Goal: Check status: Check status

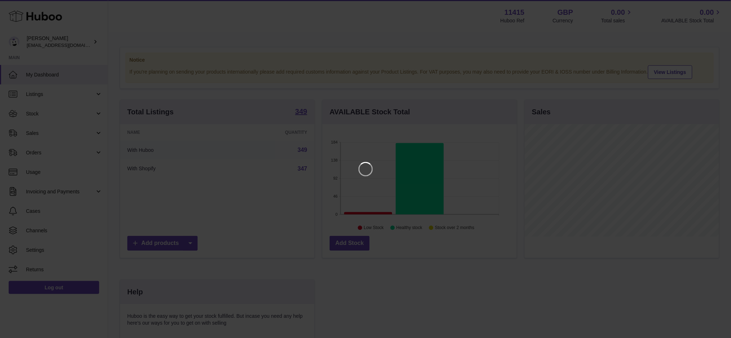
scroll to position [112, 196]
click at [720, 6] on icon "Close" at bounding box center [720, 7] width 6 height 6
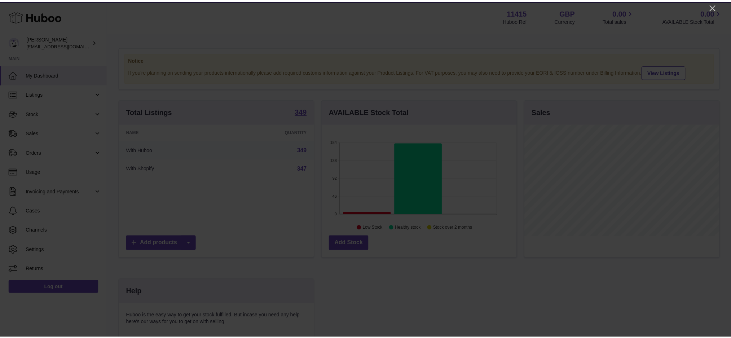
scroll to position [360371, 360289]
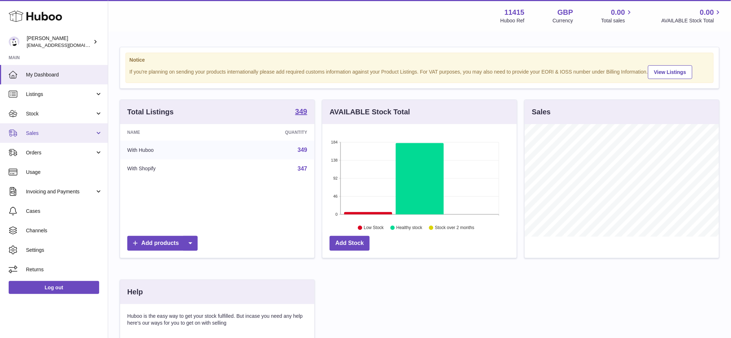
click at [50, 129] on link "Sales" at bounding box center [54, 132] width 108 height 19
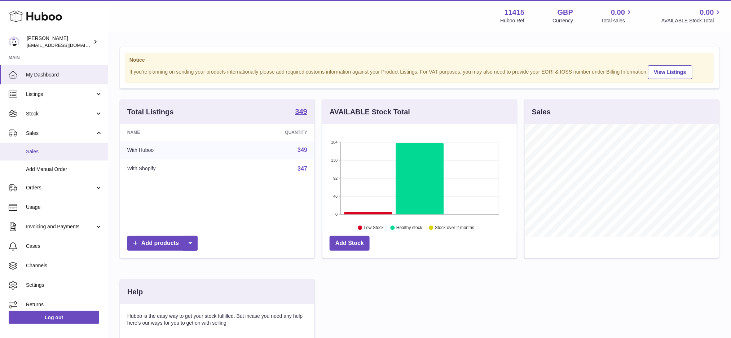
click at [52, 149] on span "Sales" at bounding box center [64, 151] width 76 height 7
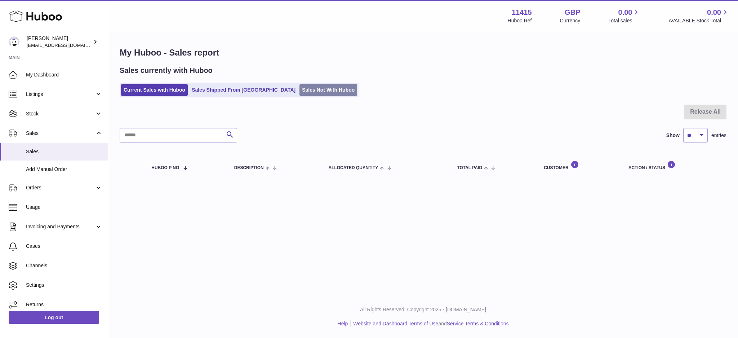
click at [300, 90] on link "Sales Not With Huboo" at bounding box center [329, 90] width 58 height 12
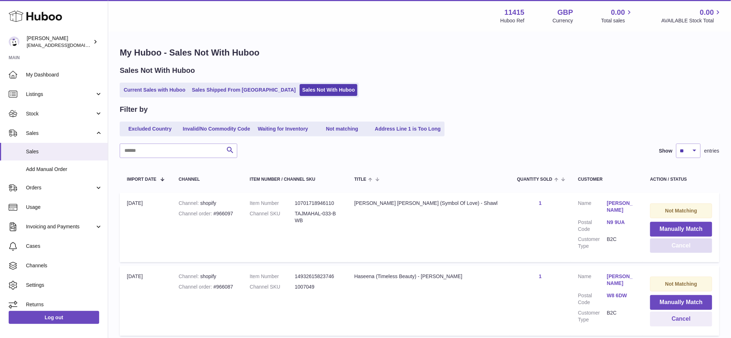
click at [654, 250] on button "Cancel" at bounding box center [681, 245] width 62 height 15
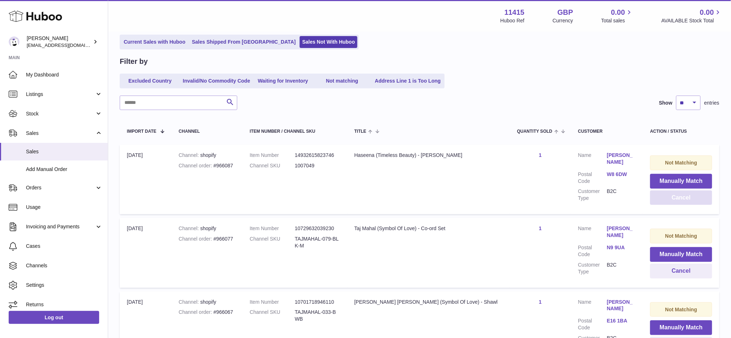
click at [668, 200] on button "Cancel" at bounding box center [681, 197] width 62 height 15
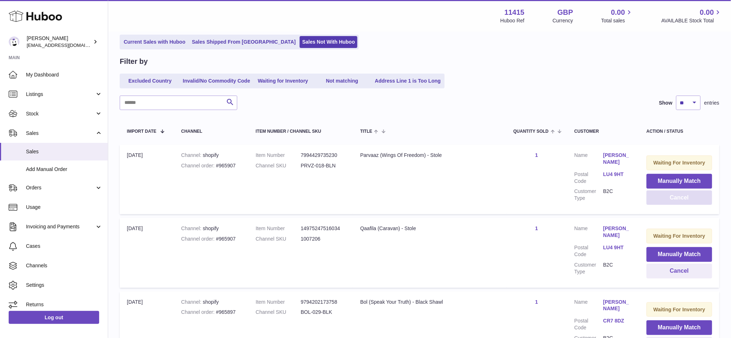
click at [668, 200] on button "Cancel" at bounding box center [679, 197] width 66 height 15
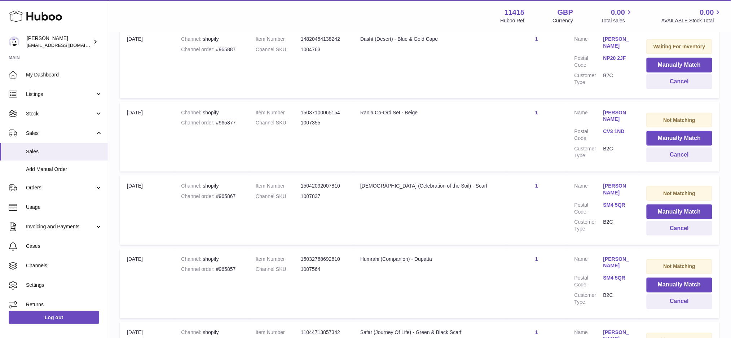
scroll to position [240, 0]
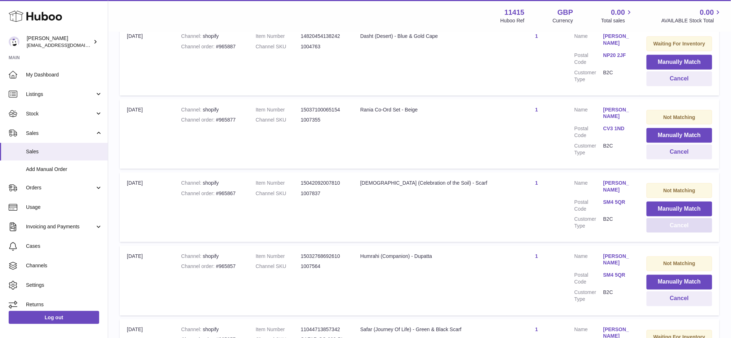
click at [658, 226] on button "Cancel" at bounding box center [679, 225] width 66 height 15
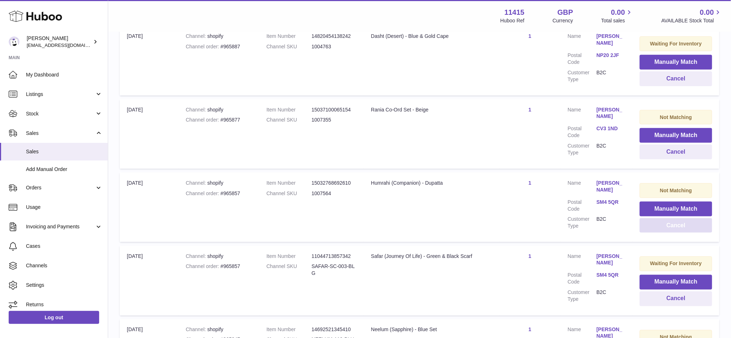
click at [660, 225] on button "Cancel" at bounding box center [675, 225] width 72 height 15
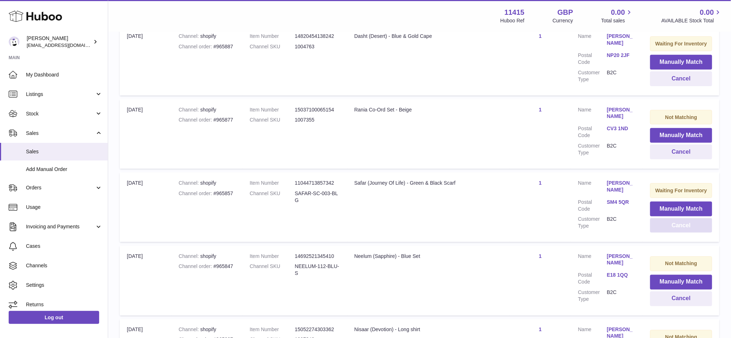
click at [660, 225] on button "Cancel" at bounding box center [681, 225] width 62 height 15
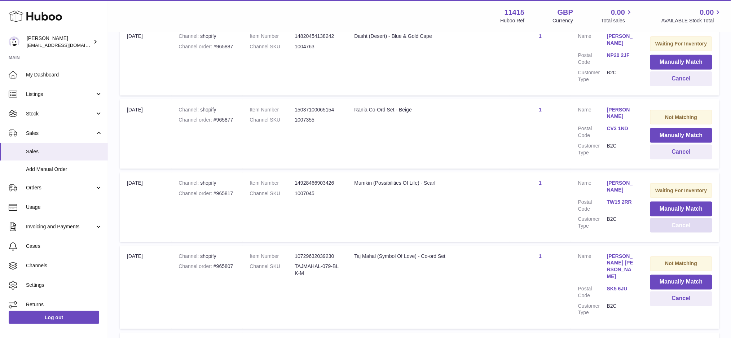
click at [660, 225] on button "Cancel" at bounding box center [681, 225] width 62 height 15
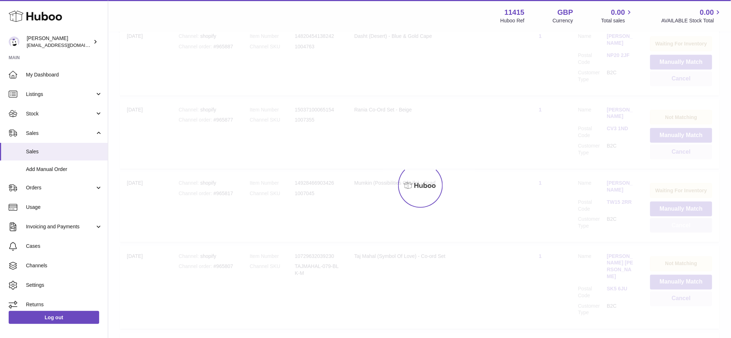
click at [660, 225] on button "Cancel" at bounding box center [681, 225] width 62 height 15
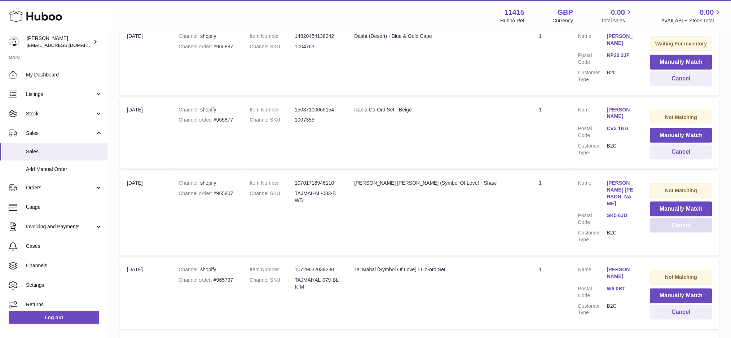
click at [660, 225] on button "Cancel" at bounding box center [681, 225] width 62 height 15
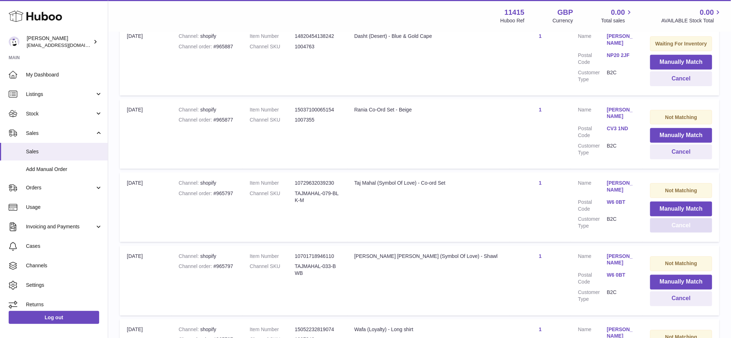
click at [660, 225] on button "Cancel" at bounding box center [681, 225] width 62 height 15
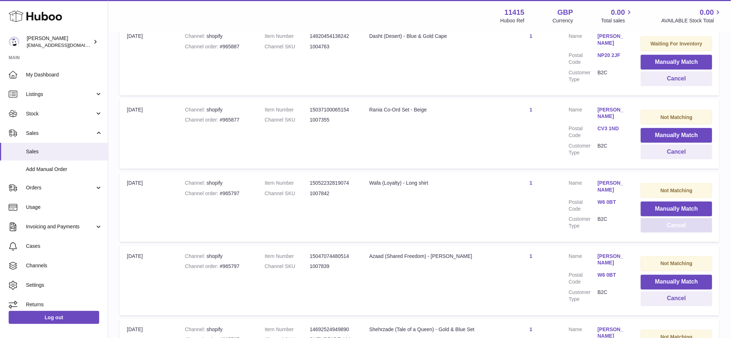
click at [660, 225] on button "Cancel" at bounding box center [676, 225] width 71 height 15
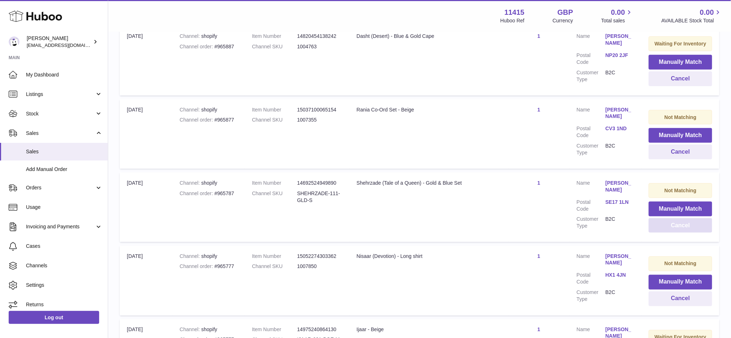
click at [660, 225] on button "Cancel" at bounding box center [680, 225] width 63 height 15
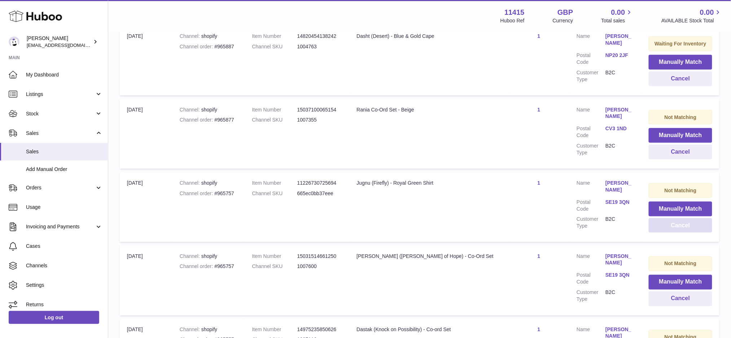
click at [660, 225] on button "Cancel" at bounding box center [680, 225] width 63 height 15
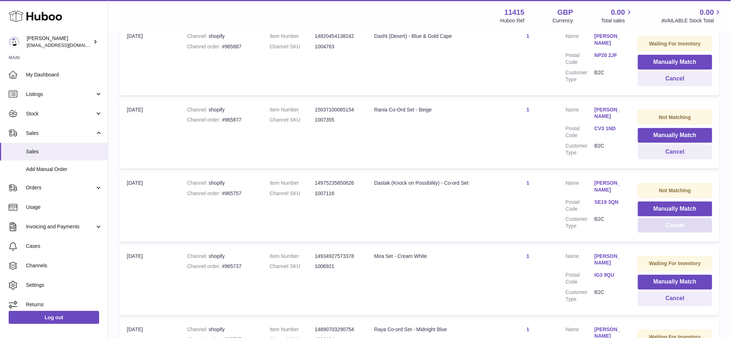
click at [660, 225] on button "Cancel" at bounding box center [675, 225] width 74 height 15
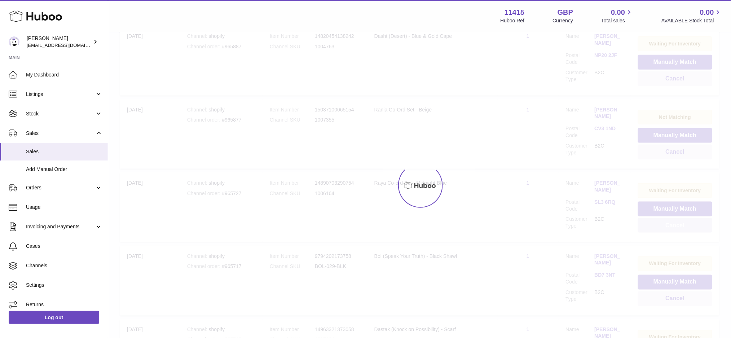
click at [660, 225] on button "Cancel" at bounding box center [675, 225] width 74 height 15
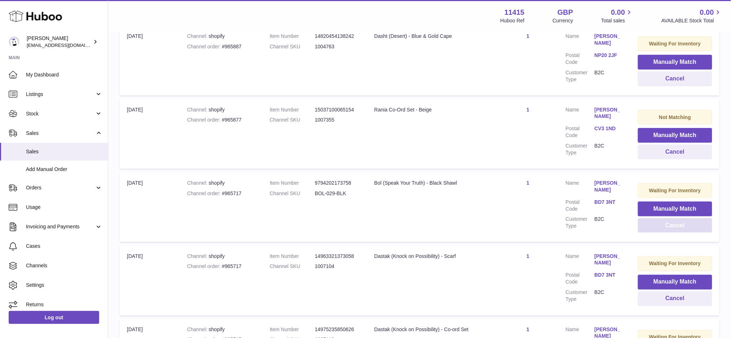
click at [660, 225] on button "Cancel" at bounding box center [675, 225] width 74 height 15
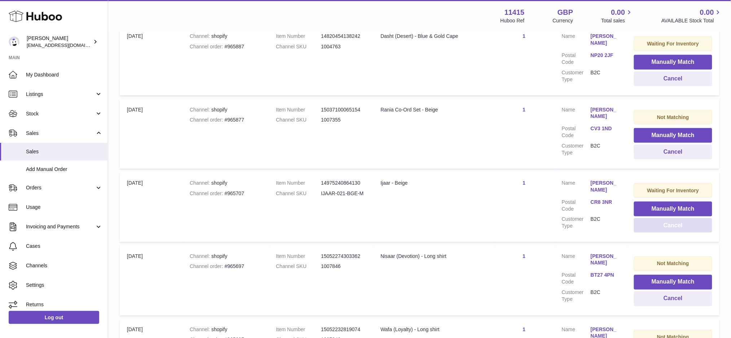
click at [660, 225] on button "Cancel" at bounding box center [673, 225] width 78 height 15
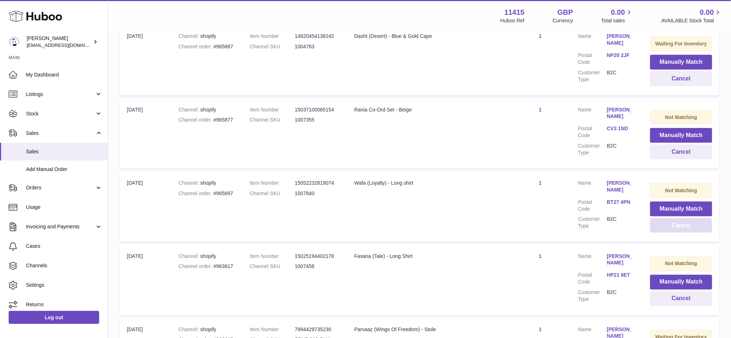
click at [660, 225] on button "Cancel" at bounding box center [681, 225] width 62 height 15
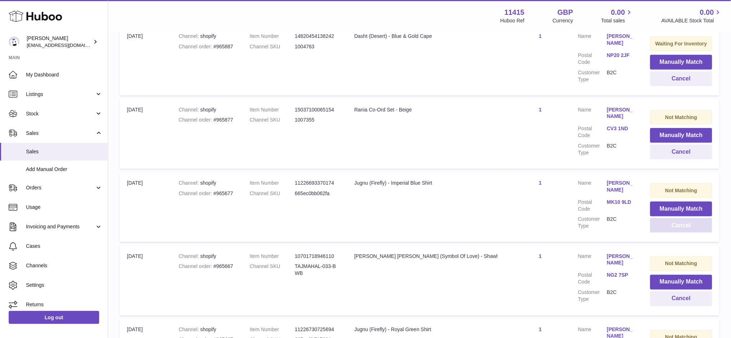
click at [660, 225] on button "Cancel" at bounding box center [681, 225] width 62 height 15
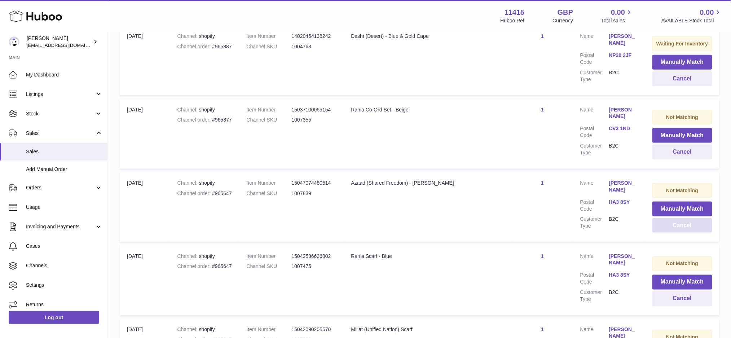
click at [660, 225] on button "Cancel" at bounding box center [682, 225] width 60 height 15
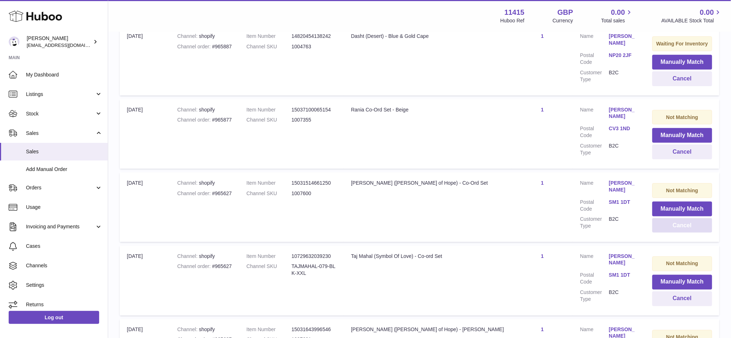
click at [660, 225] on button "Cancel" at bounding box center [682, 225] width 60 height 15
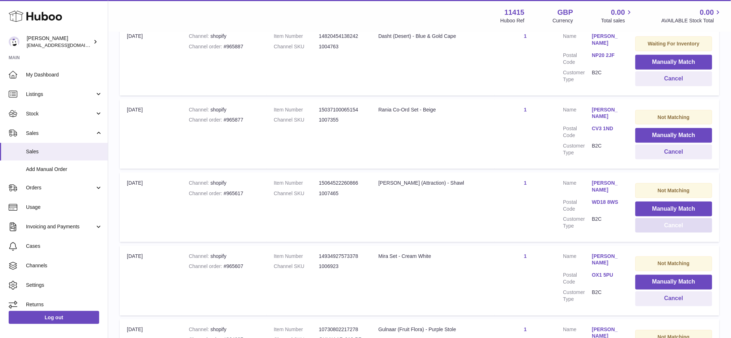
click at [660, 225] on button "Cancel" at bounding box center [673, 225] width 77 height 15
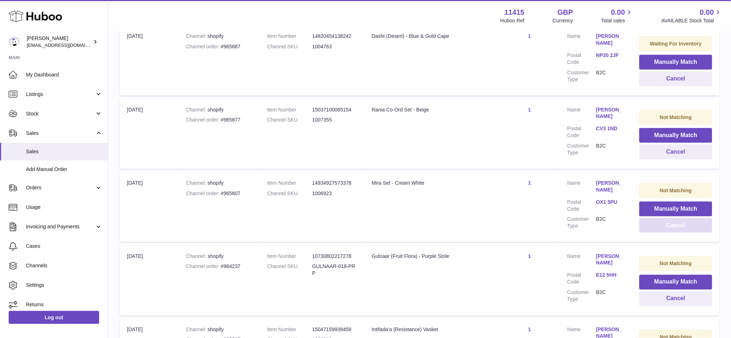
click at [660, 225] on button "Cancel" at bounding box center [675, 225] width 73 height 15
click at [669, 222] on button "Cancel" at bounding box center [675, 225] width 73 height 15
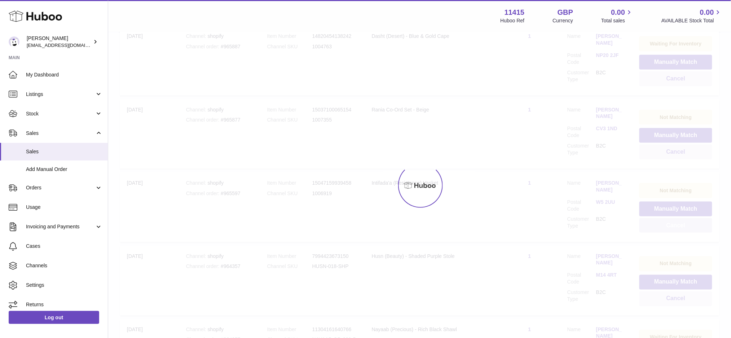
click at [669, 222] on div "Menu Huboo 11415 Huboo Ref GBP Currency 0.00 Total sales 0.00 AVAILABLE Stock T…" at bounding box center [419, 239] width 623 height 958
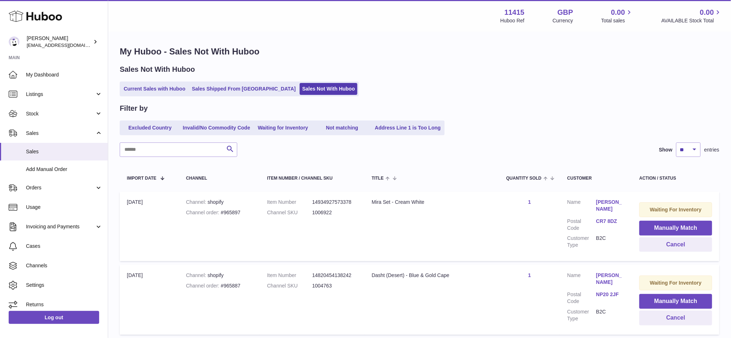
scroll to position [0, 0]
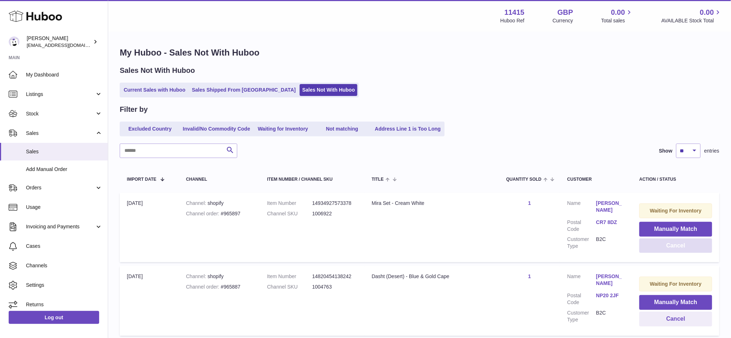
click at [660, 242] on button "Cancel" at bounding box center [675, 245] width 73 height 15
click at [661, 246] on button "Cancel" at bounding box center [675, 245] width 73 height 15
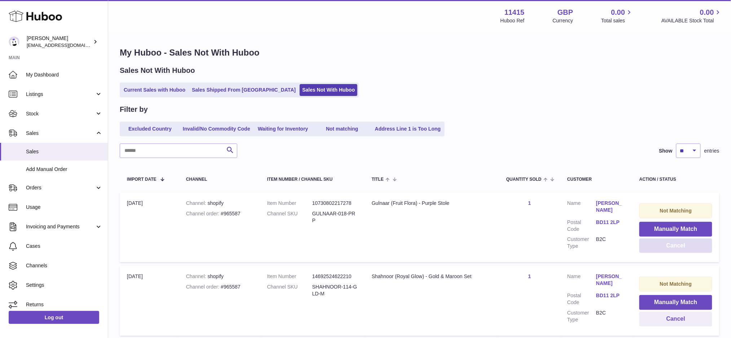
click at [661, 246] on button "Cancel" at bounding box center [675, 245] width 73 height 15
click at [661, 246] on button "Cancel" at bounding box center [674, 245] width 75 height 15
click at [661, 246] on button "Cancel" at bounding box center [675, 245] width 72 height 15
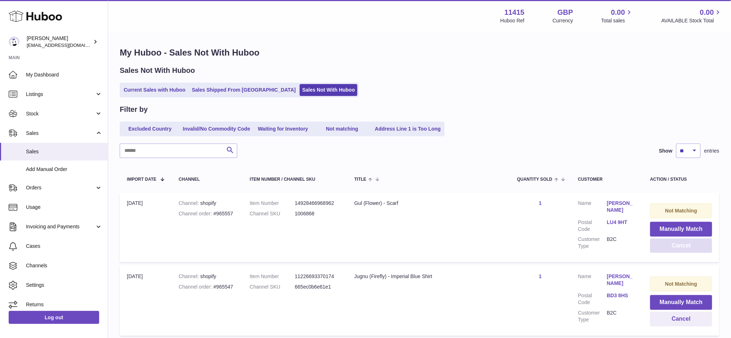
click at [661, 246] on button "Cancel" at bounding box center [681, 245] width 62 height 15
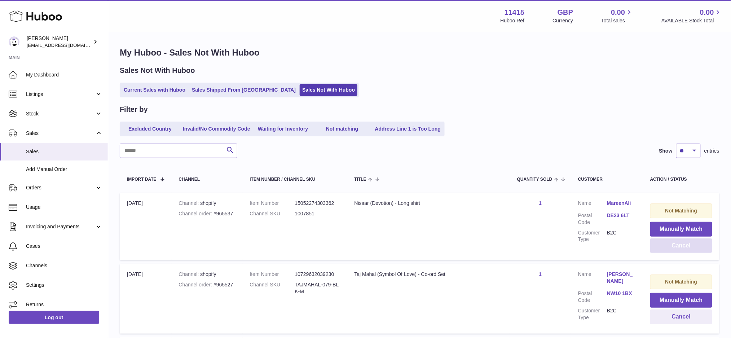
click at [661, 246] on button "Cancel" at bounding box center [681, 245] width 62 height 15
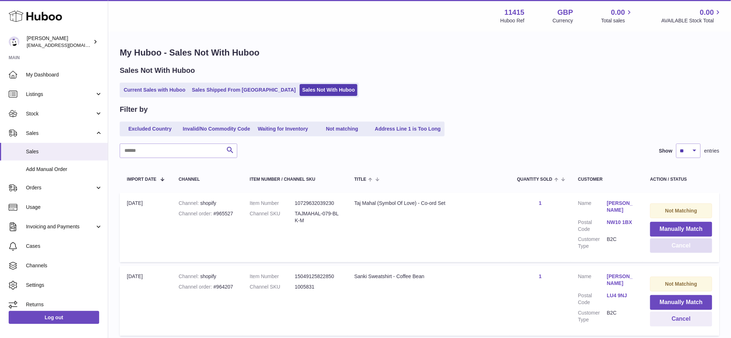
click at [661, 246] on button "Cancel" at bounding box center [681, 245] width 62 height 15
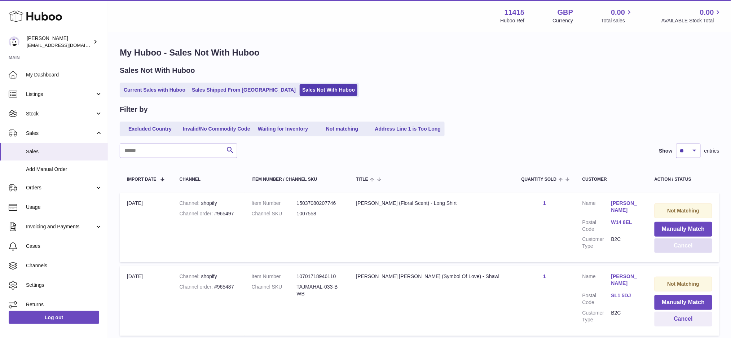
click at [661, 246] on button "Cancel" at bounding box center [683, 245] width 58 height 15
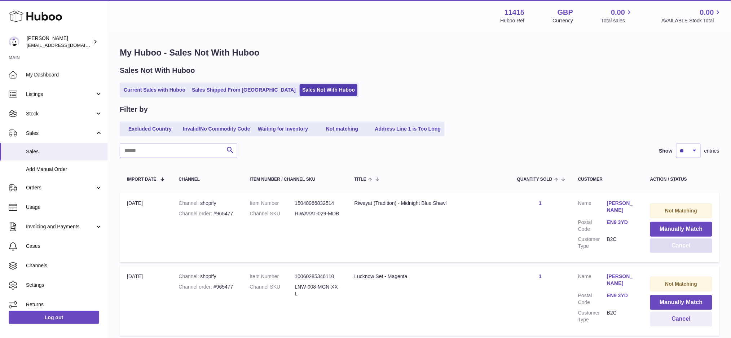
click at [671, 244] on button "Cancel" at bounding box center [681, 245] width 62 height 15
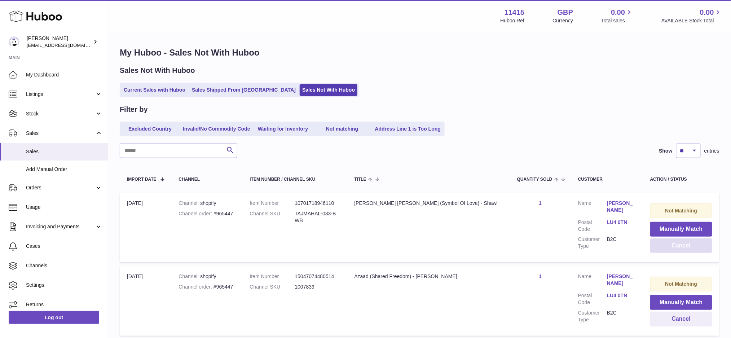
click at [671, 244] on button "Cancel" at bounding box center [681, 245] width 62 height 15
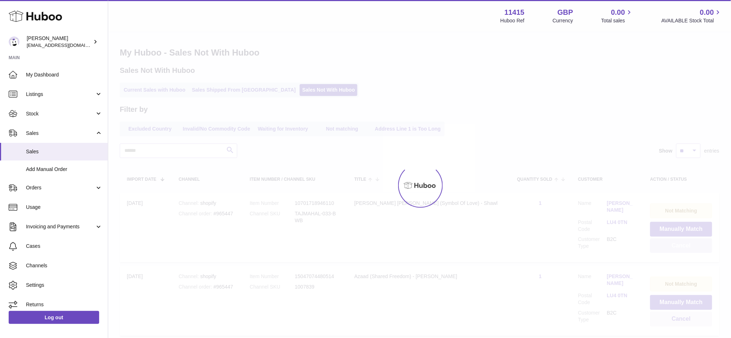
click at [671, 244] on div at bounding box center [419, 184] width 623 height 305
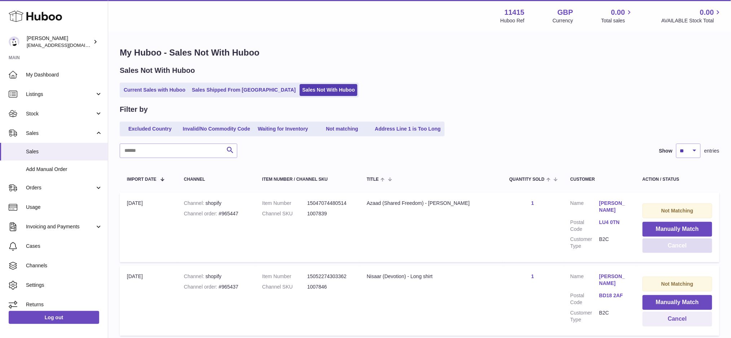
click at [671, 244] on button "Cancel" at bounding box center [677, 245] width 70 height 15
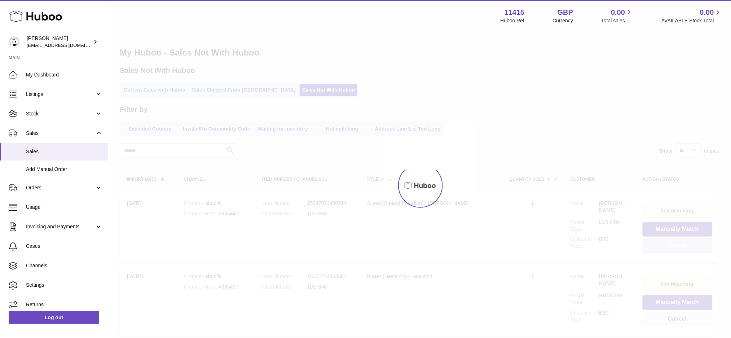
click at [671, 244] on div at bounding box center [419, 184] width 623 height 305
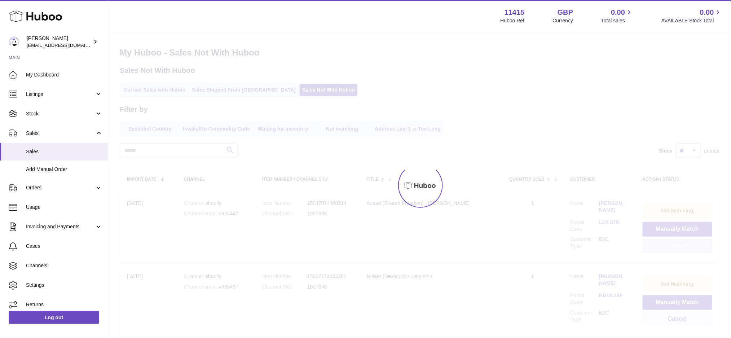
click at [671, 244] on button "Cancel" at bounding box center [677, 245] width 70 height 15
click at [671, 244] on div at bounding box center [419, 184] width 623 height 305
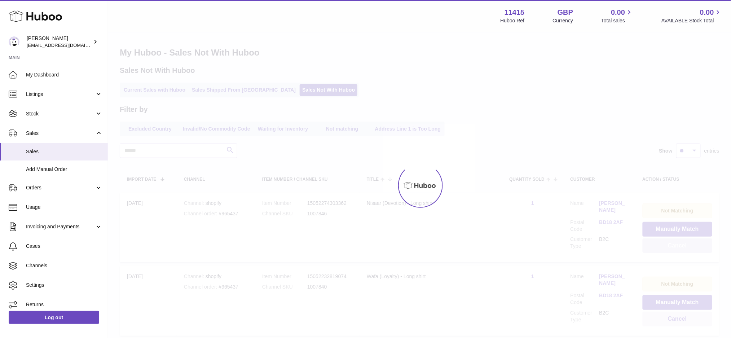
click at [671, 244] on div at bounding box center [419, 184] width 623 height 305
click at [671, 244] on button "Cancel" at bounding box center [677, 245] width 70 height 15
click at [671, 244] on div at bounding box center [419, 184] width 623 height 305
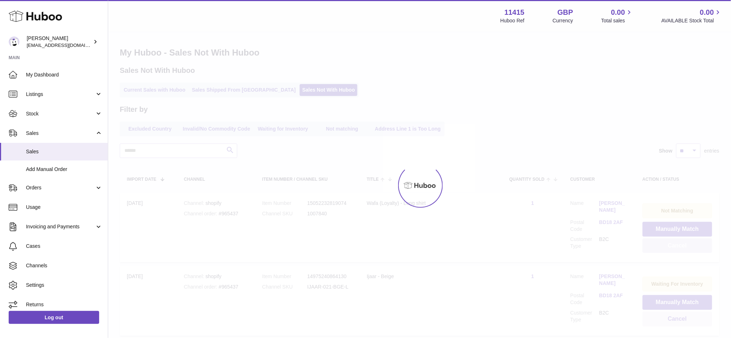
click at [671, 244] on div at bounding box center [419, 184] width 623 height 305
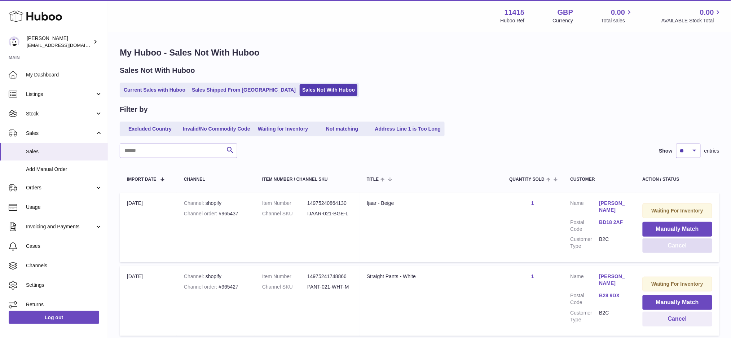
click at [671, 244] on button "Cancel" at bounding box center [677, 245] width 70 height 15
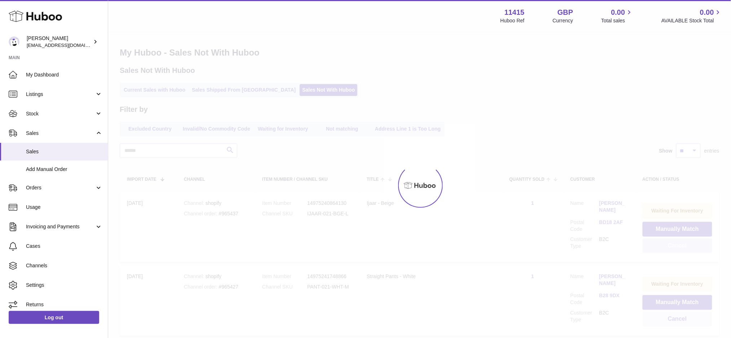
click at [671, 244] on div at bounding box center [419, 184] width 623 height 305
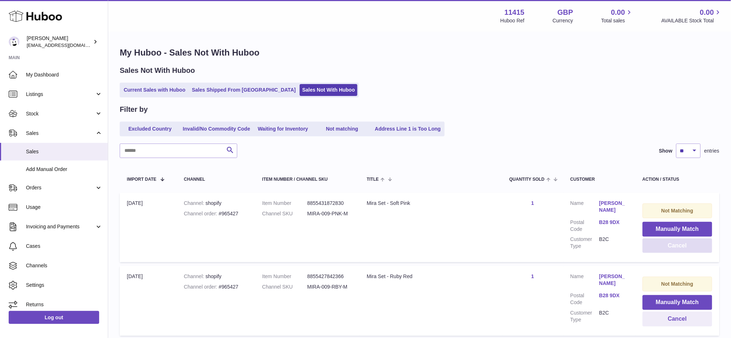
click at [671, 244] on button "Cancel" at bounding box center [677, 245] width 70 height 15
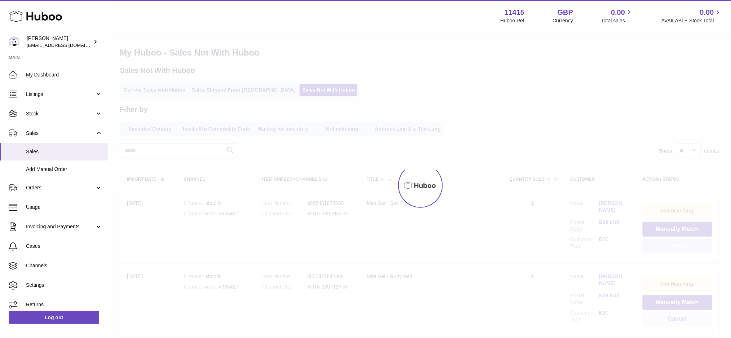
click at [671, 244] on div at bounding box center [419, 184] width 623 height 305
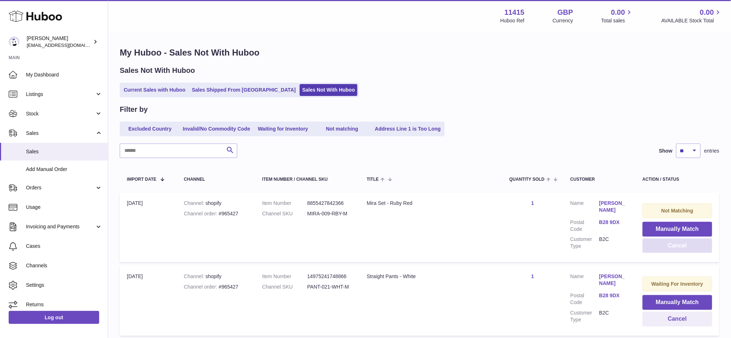
click at [671, 244] on button "Cancel" at bounding box center [677, 245] width 70 height 15
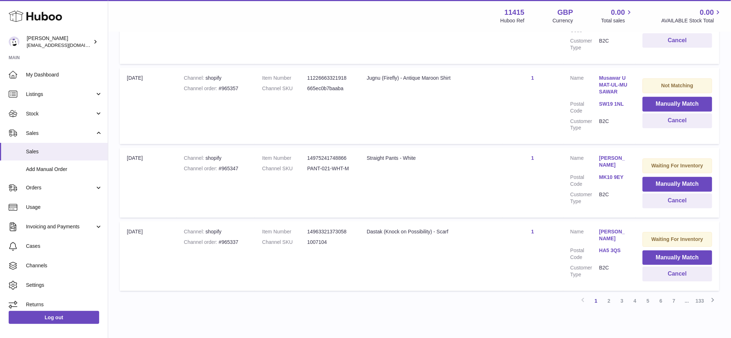
scroll to position [675, 0]
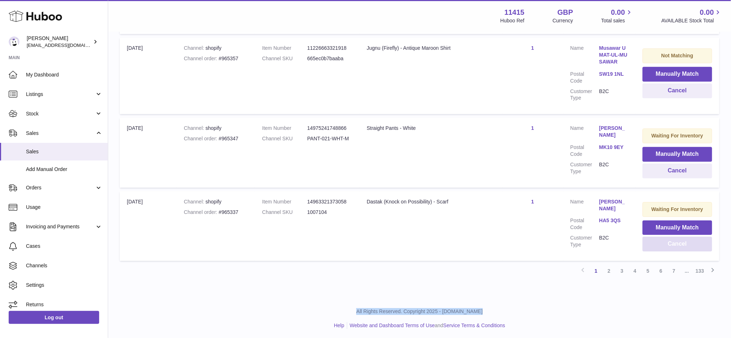
click at [681, 245] on button "Cancel" at bounding box center [677, 243] width 70 height 15
click at [676, 248] on button "Cancel" at bounding box center [677, 243] width 70 height 15
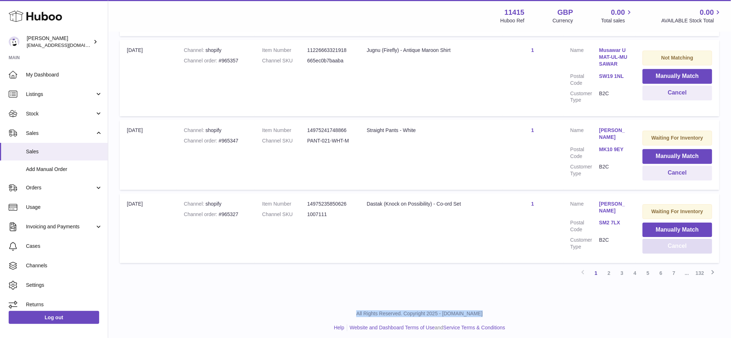
click at [677, 247] on button "Cancel" at bounding box center [677, 246] width 70 height 15
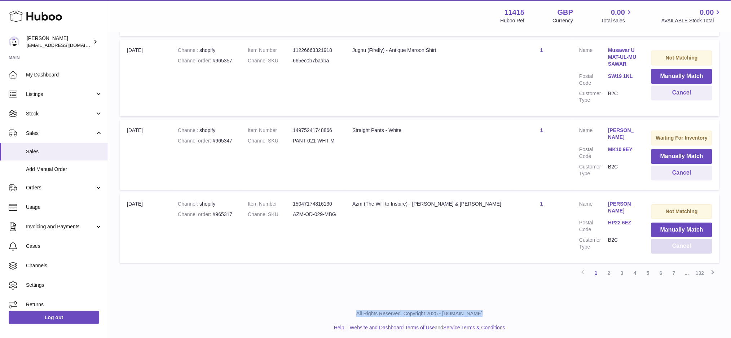
scroll to position [675, 0]
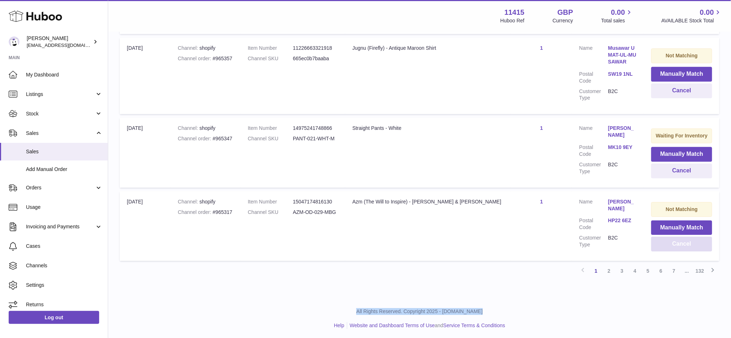
click at [677, 247] on button "Cancel" at bounding box center [681, 243] width 61 height 15
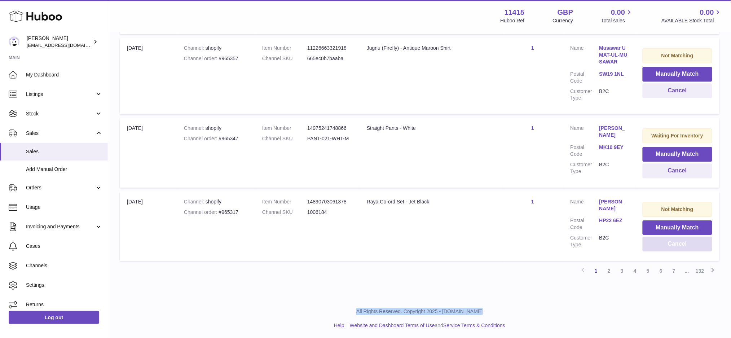
click at [677, 247] on button "Cancel" at bounding box center [677, 243] width 70 height 15
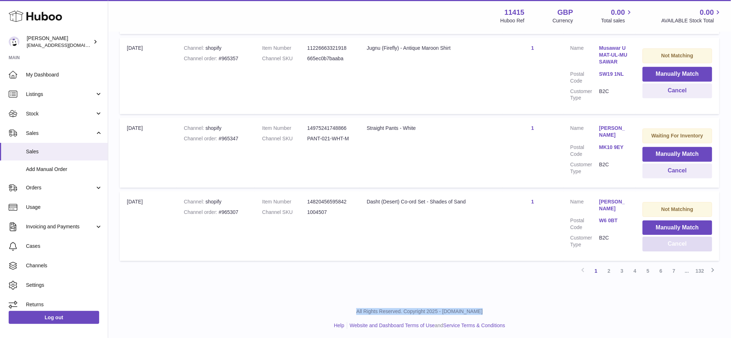
click at [677, 247] on button "Cancel" at bounding box center [677, 243] width 70 height 15
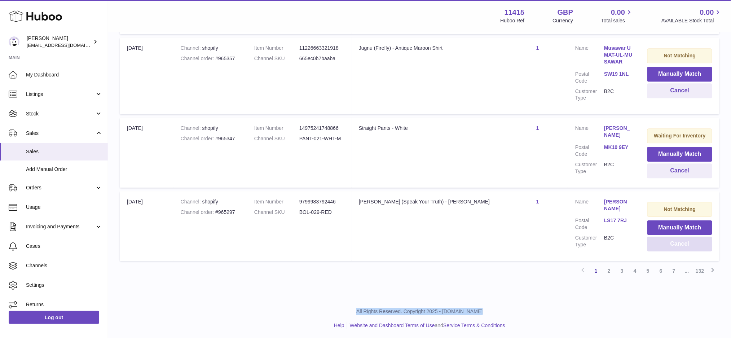
click at [677, 247] on button "Cancel" at bounding box center [679, 243] width 65 height 15
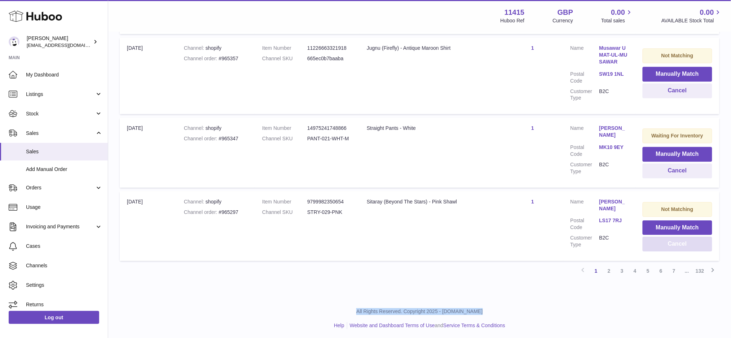
click at [677, 247] on button "Cancel" at bounding box center [677, 243] width 70 height 15
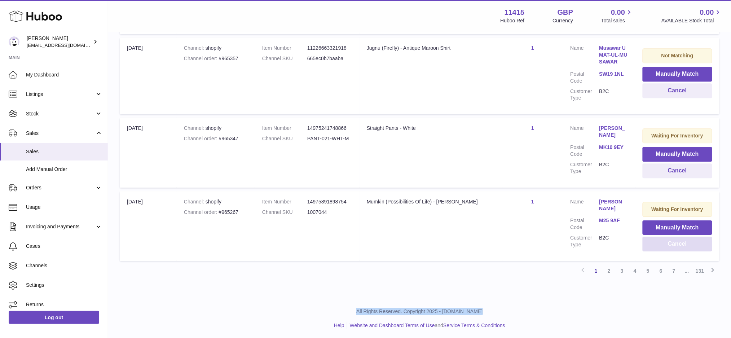
click at [677, 247] on button "Cancel" at bounding box center [677, 243] width 70 height 15
click at [677, 247] on button "Cancel" at bounding box center [677, 243] width 68 height 15
click at [678, 245] on button "Cancel" at bounding box center [677, 243] width 70 height 15
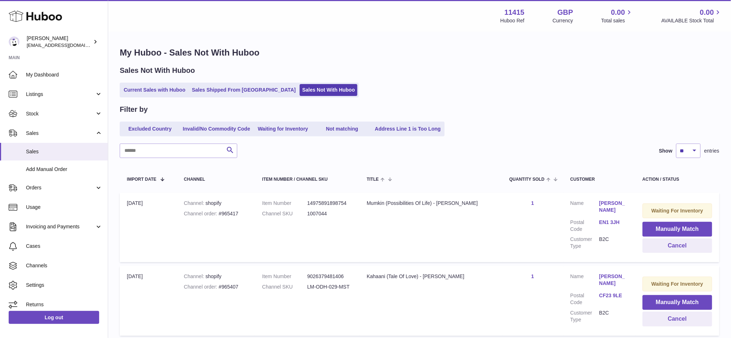
scroll to position [0, 0]
click at [45, 14] on icon at bounding box center [35, 16] width 53 height 14
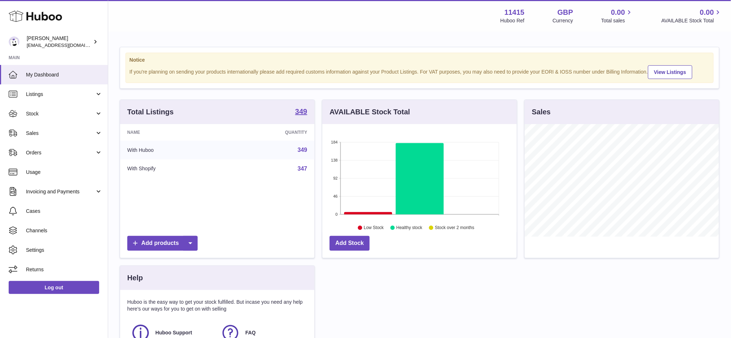
scroll to position [112, 194]
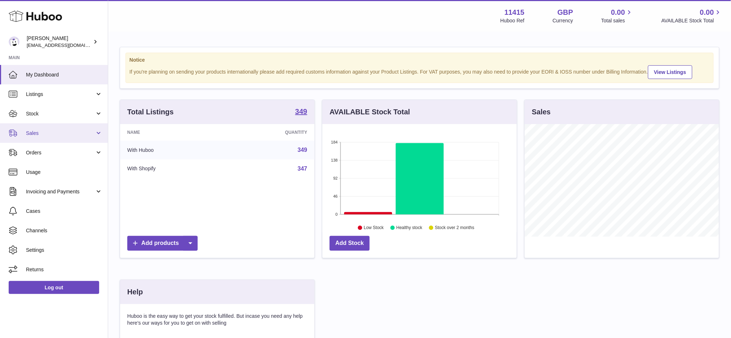
click at [41, 134] on span "Sales" at bounding box center [60, 133] width 69 height 7
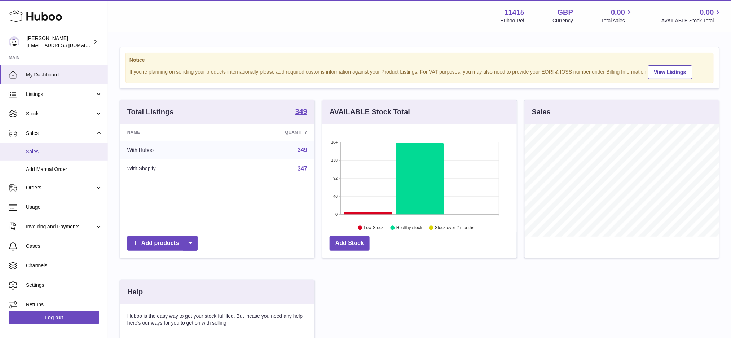
click at [43, 149] on span "Sales" at bounding box center [64, 151] width 76 height 7
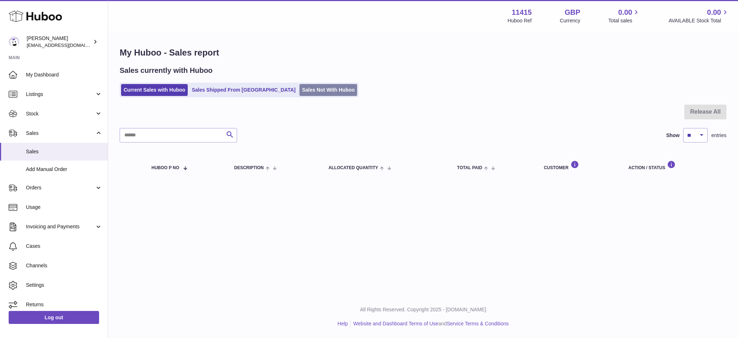
click at [300, 90] on link "Sales Not With Huboo" at bounding box center [329, 90] width 58 height 12
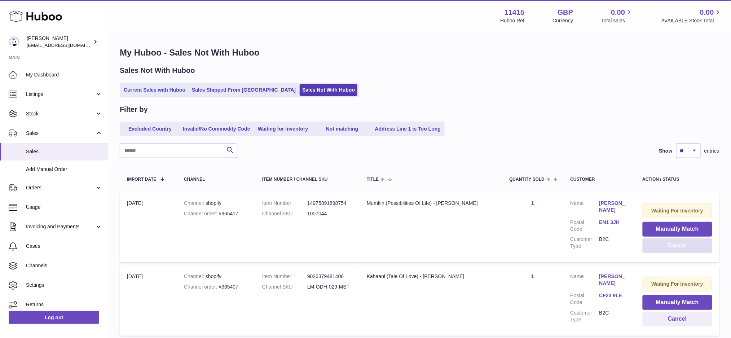
click at [690, 250] on button "Cancel" at bounding box center [677, 245] width 70 height 15
click at [655, 250] on button "Cancel" at bounding box center [677, 245] width 70 height 15
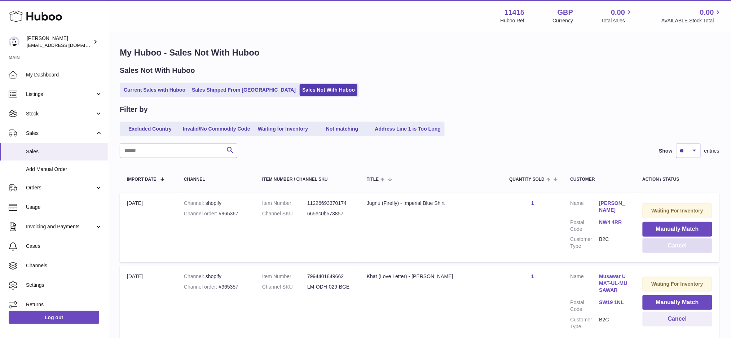
click at [655, 250] on button "Cancel" at bounding box center [677, 245] width 70 height 15
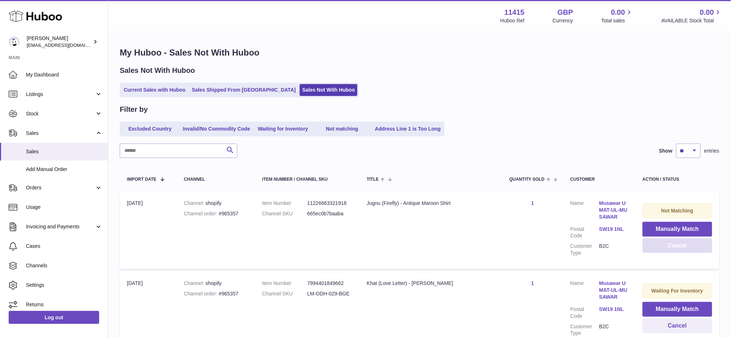
click at [655, 250] on button "Cancel" at bounding box center [677, 245] width 70 height 15
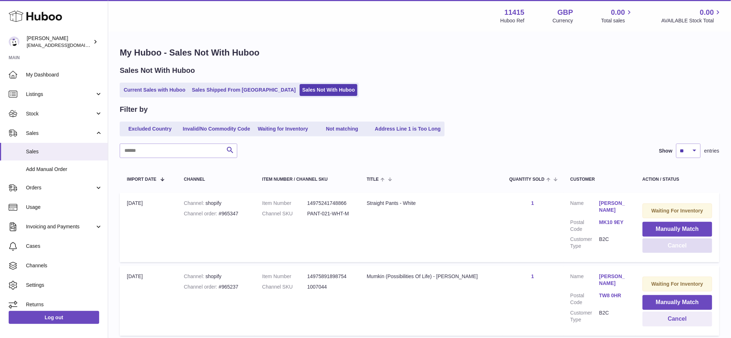
click at [655, 250] on button "Cancel" at bounding box center [677, 245] width 70 height 15
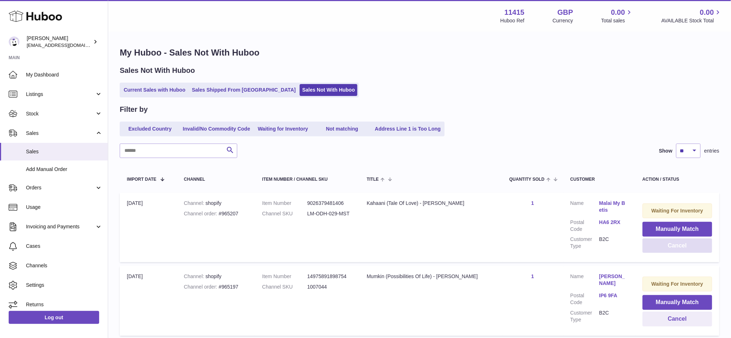
click at [655, 250] on button "Cancel" at bounding box center [677, 245] width 70 height 15
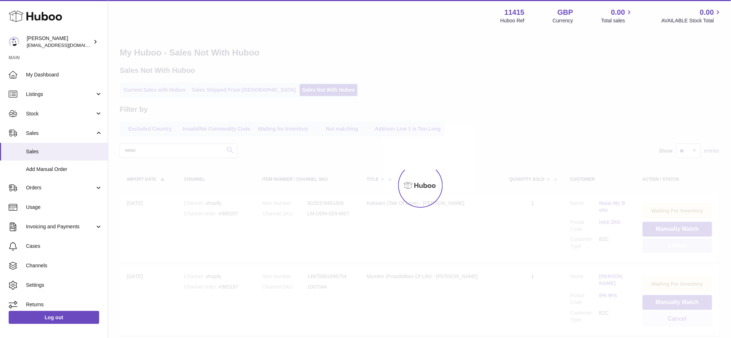
click at [655, 250] on div at bounding box center [419, 184] width 623 height 305
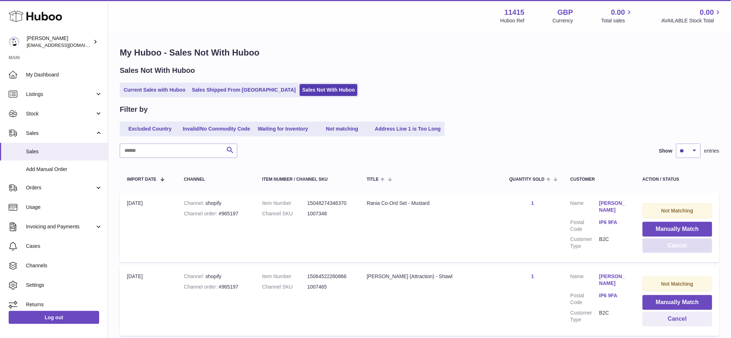
click at [655, 250] on button "Cancel" at bounding box center [677, 245] width 70 height 15
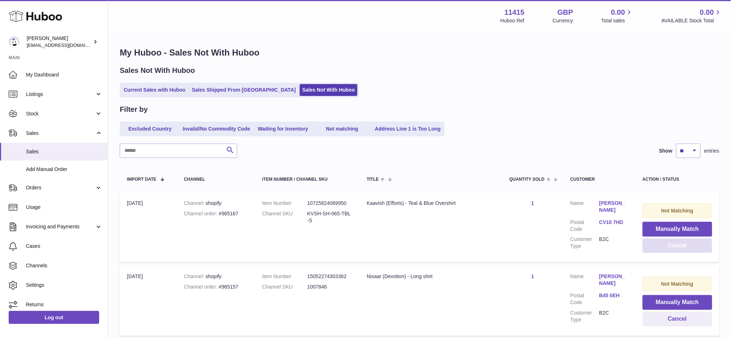
click at [655, 250] on button "Cancel" at bounding box center [677, 245] width 70 height 15
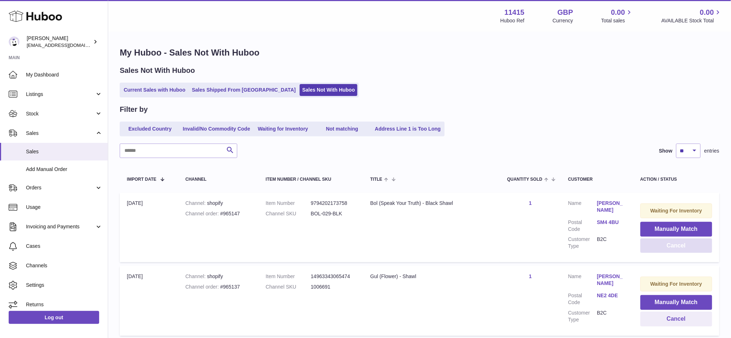
click at [655, 250] on button "Cancel" at bounding box center [676, 245] width 72 height 15
click at [655, 250] on button "Cancel" at bounding box center [675, 245] width 73 height 15
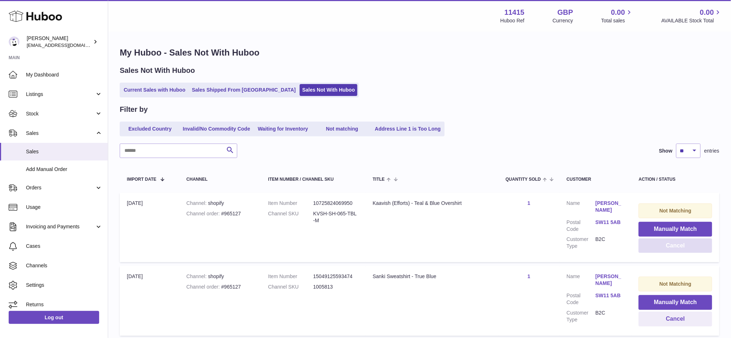
click at [682, 246] on button "Cancel" at bounding box center [675, 245] width 74 height 15
click at [672, 247] on button "Cancel" at bounding box center [675, 245] width 72 height 15
click at [671, 245] on button "Cancel" at bounding box center [675, 245] width 72 height 15
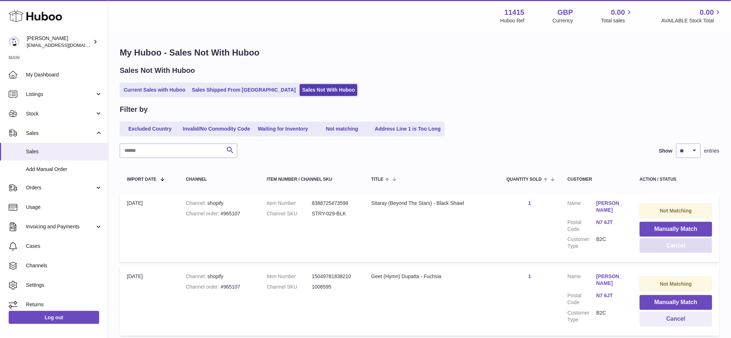
click at [671, 245] on button "Cancel" at bounding box center [675, 245] width 72 height 15
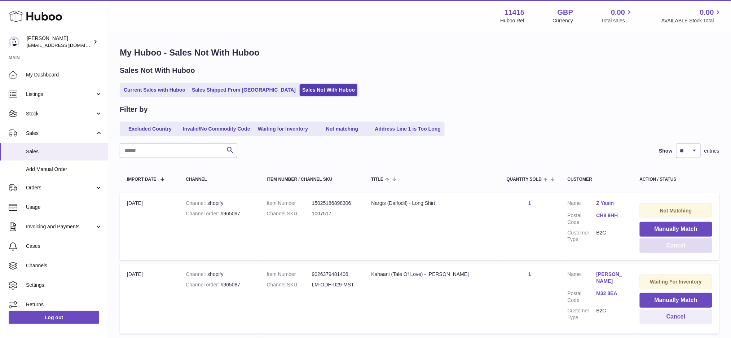
click at [671, 245] on button "Cancel" at bounding box center [675, 245] width 72 height 15
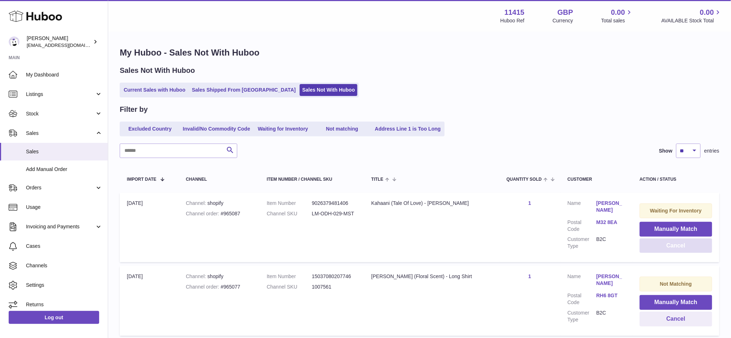
click at [671, 245] on button "Cancel" at bounding box center [675, 245] width 72 height 15
click at [671, 245] on button "Cancel" at bounding box center [675, 245] width 73 height 15
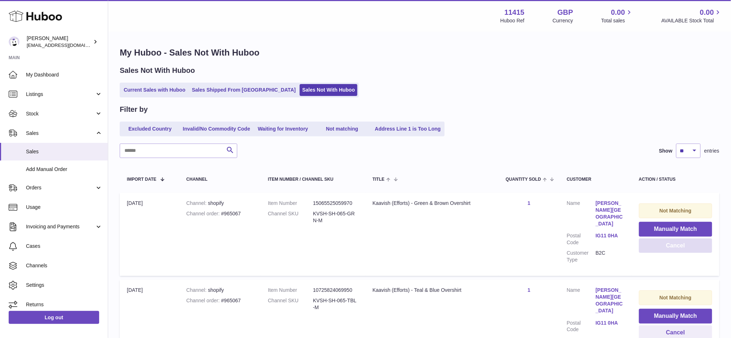
click at [671, 245] on button "Cancel" at bounding box center [675, 245] width 73 height 15
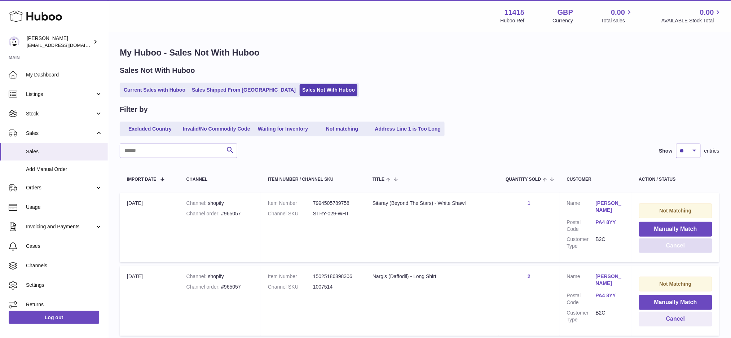
click at [671, 245] on button "Cancel" at bounding box center [675, 245] width 73 height 15
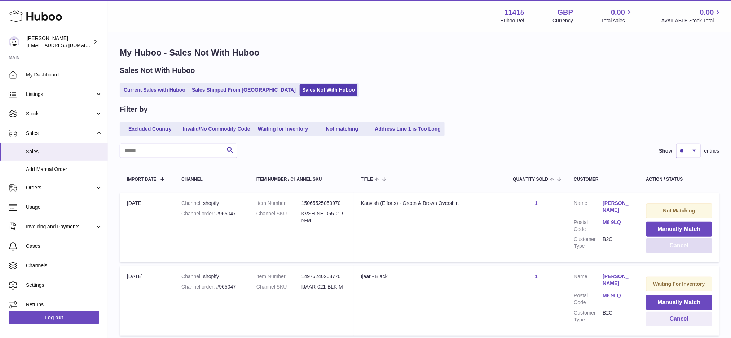
click at [671, 245] on button "Cancel" at bounding box center [679, 245] width 66 height 15
click at [666, 250] on button "Cancel" at bounding box center [679, 245] width 66 height 15
click at [654, 250] on button "Cancel" at bounding box center [679, 245] width 66 height 15
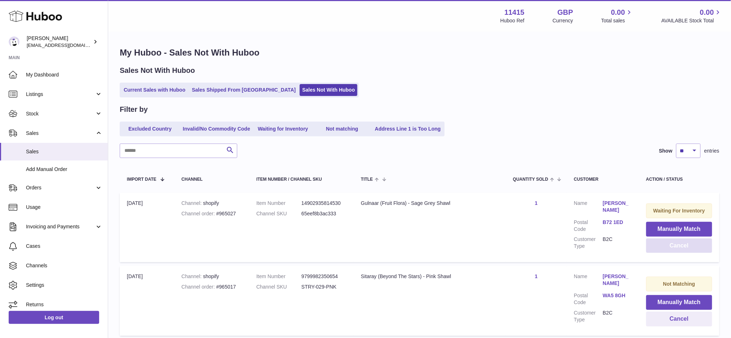
click at [654, 250] on button "Cancel" at bounding box center [679, 245] width 66 height 15
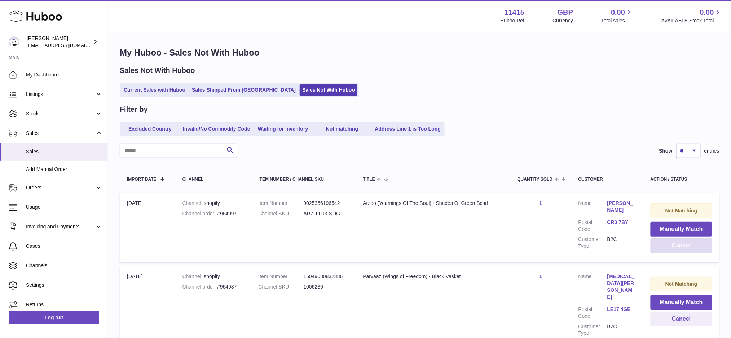
click at [654, 250] on button "Cancel" at bounding box center [681, 245] width 62 height 15
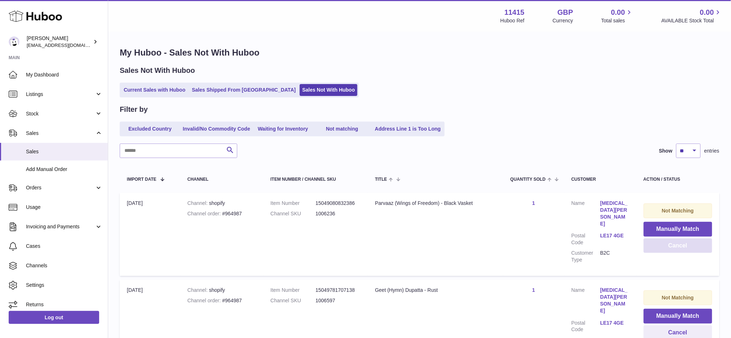
click at [655, 250] on button "Cancel" at bounding box center [677, 245] width 69 height 15
click at [655, 250] on button "Cancel" at bounding box center [677, 245] width 70 height 15
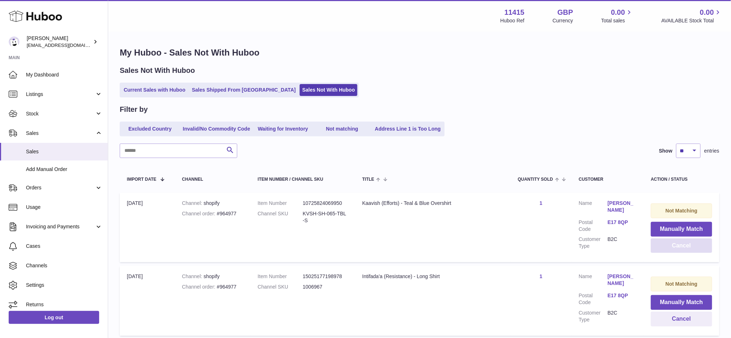
click at [655, 250] on button "Cancel" at bounding box center [681, 245] width 61 height 15
click at [654, 251] on button "Cancel" at bounding box center [681, 245] width 61 height 15
click at [654, 249] on button "Cancel" at bounding box center [681, 245] width 61 height 15
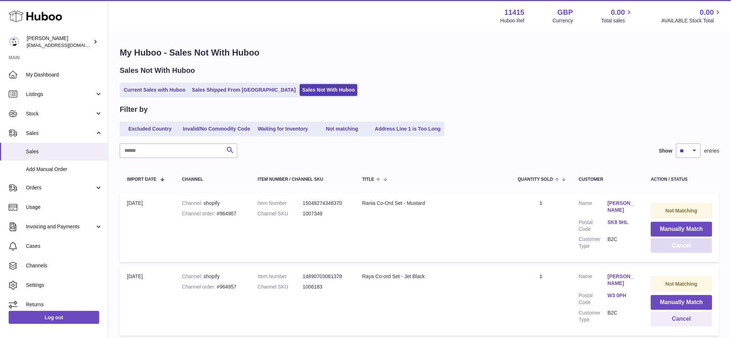
click at [654, 249] on button "Cancel" at bounding box center [681, 245] width 61 height 15
click at [654, 248] on button "Cancel" at bounding box center [681, 245] width 61 height 15
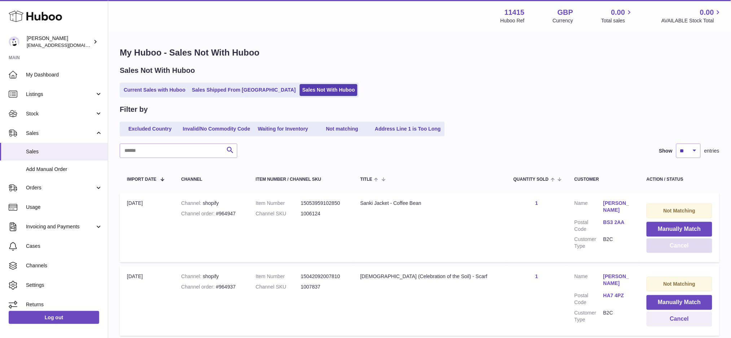
click at [654, 248] on button "Cancel" at bounding box center [679, 245] width 66 height 15
click at [47, 11] on icon at bounding box center [35, 16] width 53 height 14
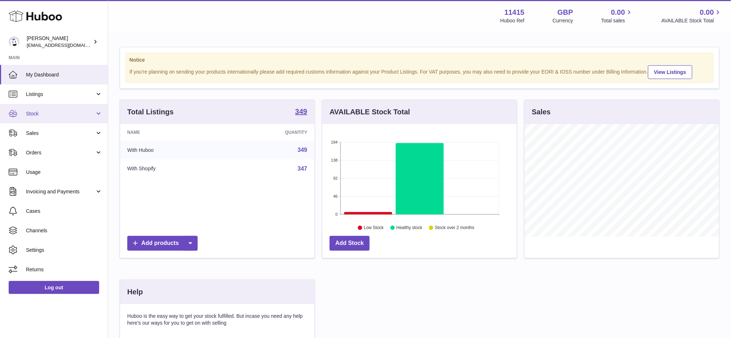
scroll to position [112, 194]
click at [51, 113] on span "Stock" at bounding box center [60, 113] width 69 height 7
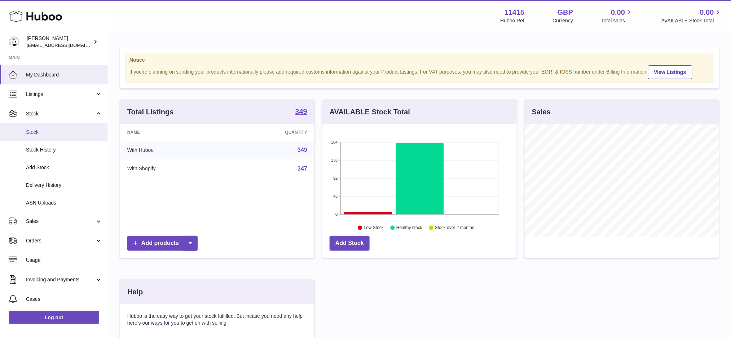
click at [58, 124] on link "Stock" at bounding box center [54, 132] width 108 height 18
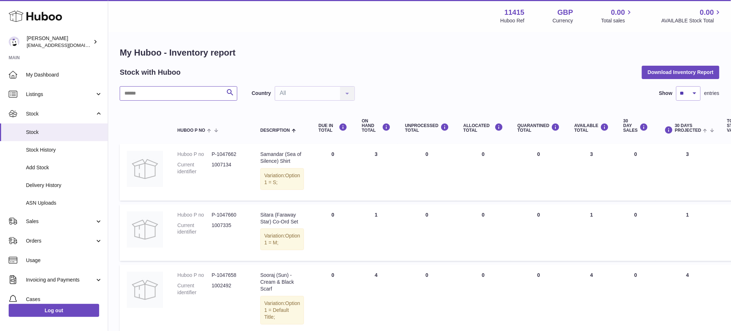
click at [149, 96] on input "text" at bounding box center [179, 93] width 118 height 14
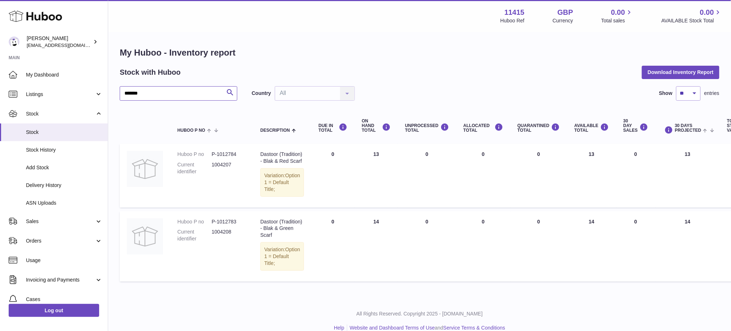
drag, startPoint x: 157, startPoint y: 95, endPoint x: 118, endPoint y: 94, distance: 38.9
click at [118, 94] on div "My Huboo - Inventory report Stock with Huboo Download Inventory Report ******* …" at bounding box center [419, 165] width 623 height 267
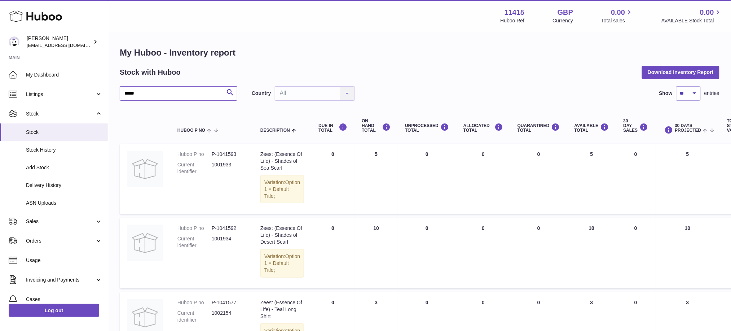
drag, startPoint x: 168, startPoint y: 97, endPoint x: 124, endPoint y: 92, distance: 44.9
click at [124, 92] on input "*****" at bounding box center [179, 93] width 118 height 14
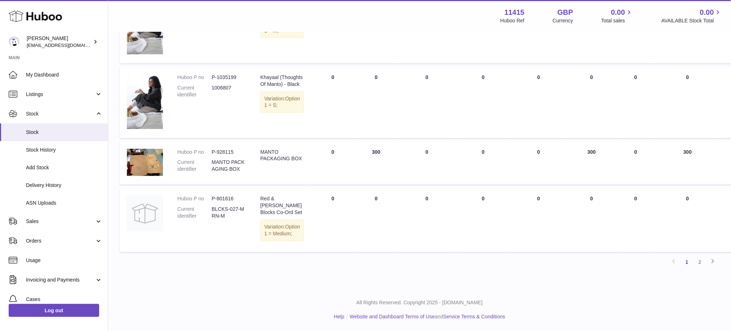
scroll to position [623, 0]
type input "*****"
click at [701, 263] on link "2" at bounding box center [699, 261] width 13 height 13
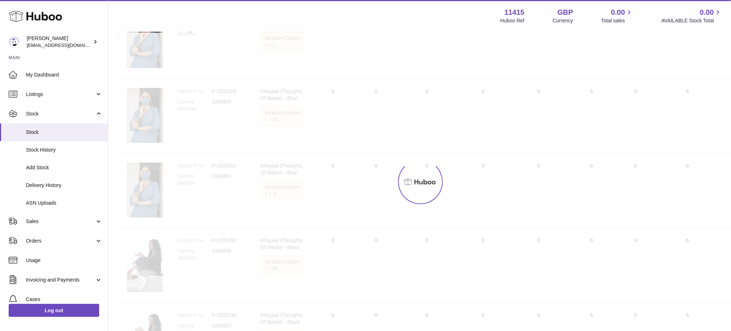
scroll to position [32, 0]
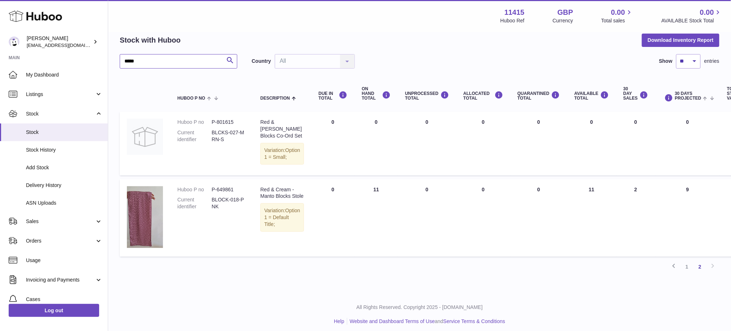
drag, startPoint x: 173, startPoint y: 63, endPoint x: 115, endPoint y: 60, distance: 58.1
click at [115, 60] on div "My Huboo - Inventory report Stock with Huboo Download Inventory Report ***** Se…" at bounding box center [419, 146] width 623 height 292
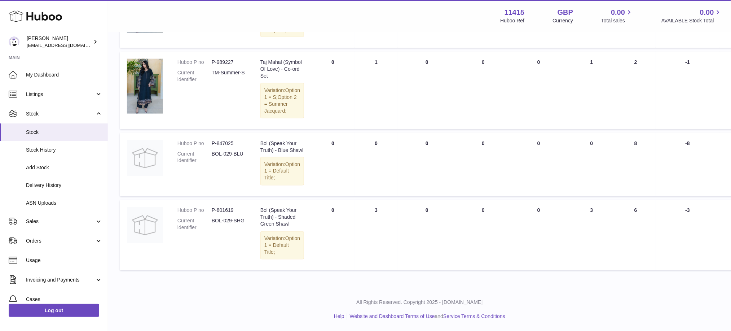
scroll to position [395, 0]
type input "***"
